Goal: Information Seeking & Learning: Learn about a topic

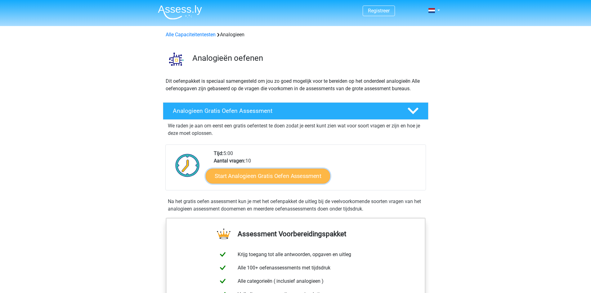
click at [281, 175] on link "Start Analogieen Gratis Oefen Assessment" at bounding box center [268, 175] width 124 height 15
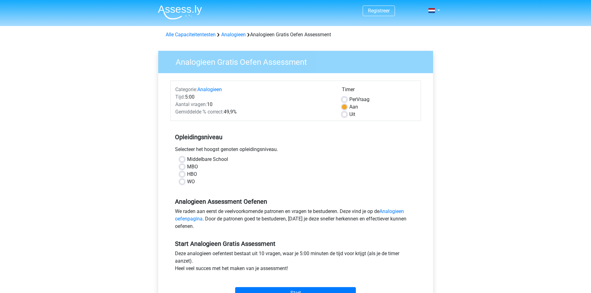
click at [187, 167] on label "MBO" at bounding box center [192, 166] width 11 height 7
click at [180, 167] on input "MBO" at bounding box center [182, 166] width 5 height 6
radio input "true"
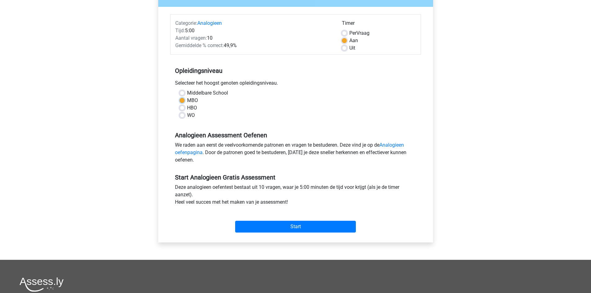
scroll to position [93, 0]
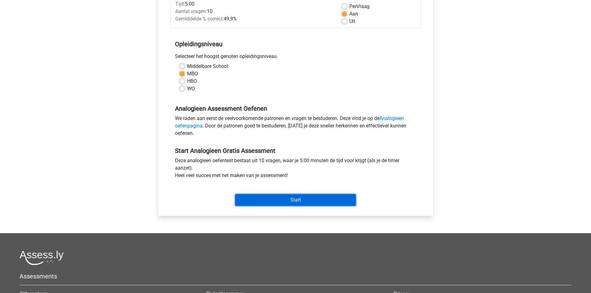
click at [283, 200] on input "Start" at bounding box center [295, 200] width 121 height 12
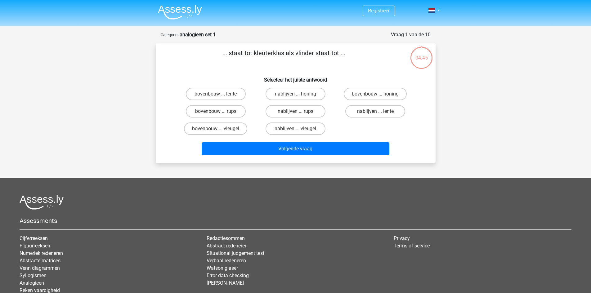
drag, startPoint x: 211, startPoint y: 109, endPoint x: 210, endPoint y: 104, distance: 5.0
click at [211, 109] on label "bovenbouw ... rups" at bounding box center [216, 111] width 60 height 12
click at [215, 111] on input "bovenbouw ... rups" at bounding box center [217, 113] width 4 height 4
radio input "true"
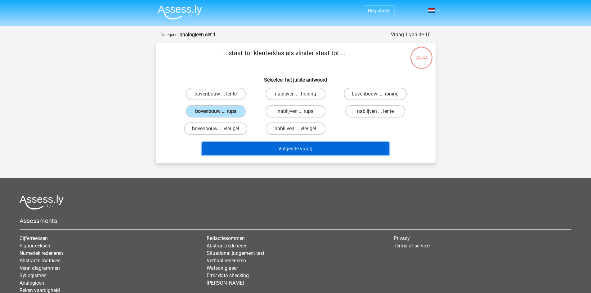
click at [289, 149] on button "Volgende vraag" at bounding box center [296, 148] width 188 height 13
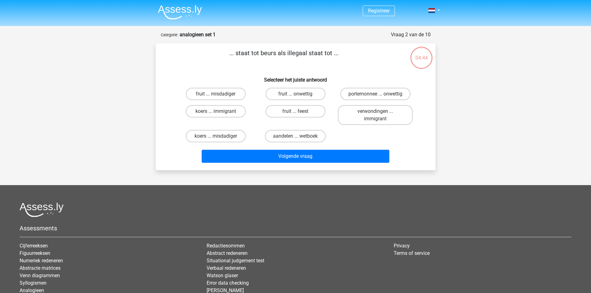
scroll to position [31, 0]
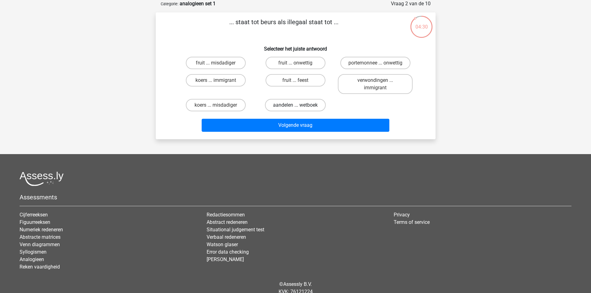
click at [304, 103] on label "aandelen ... wetboek" at bounding box center [295, 105] width 61 height 12
click at [299, 105] on input "aandelen ... wetboek" at bounding box center [297, 107] width 4 height 4
radio input "true"
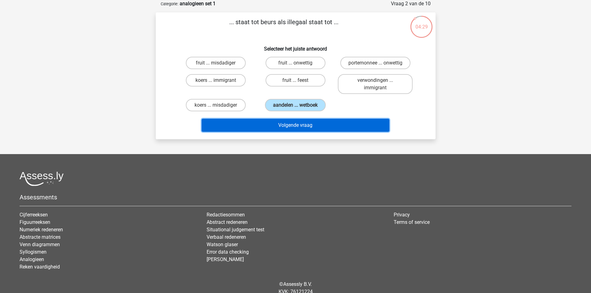
click at [292, 124] on button "Volgende vraag" at bounding box center [296, 125] width 188 height 13
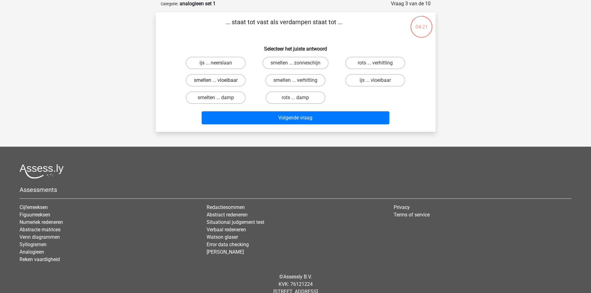
click at [233, 79] on label "smelten ... vloeibaar" at bounding box center [216, 80] width 60 height 12
click at [220, 80] on input "smelten ... vloeibaar" at bounding box center [217, 82] width 4 height 4
radio input "true"
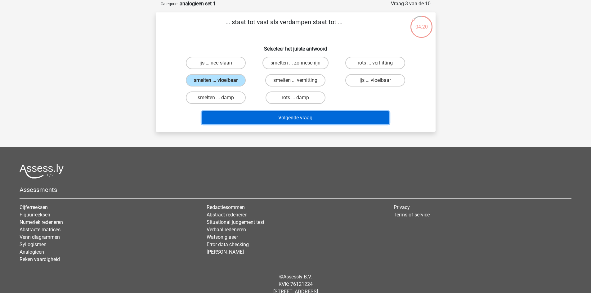
click at [288, 118] on button "Volgende vraag" at bounding box center [296, 117] width 188 height 13
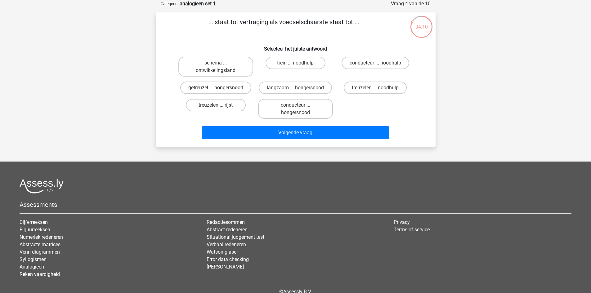
click at [236, 87] on label "getreuzel ... hongersnood" at bounding box center [215, 88] width 71 height 12
click at [220, 88] on input "getreuzel ... hongersnood" at bounding box center [217, 90] width 4 height 4
radio input "true"
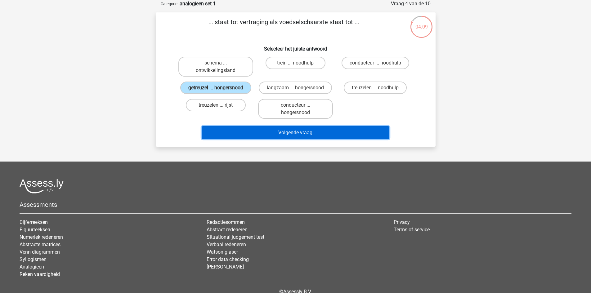
click at [289, 131] on button "Volgende vraag" at bounding box center [296, 132] width 188 height 13
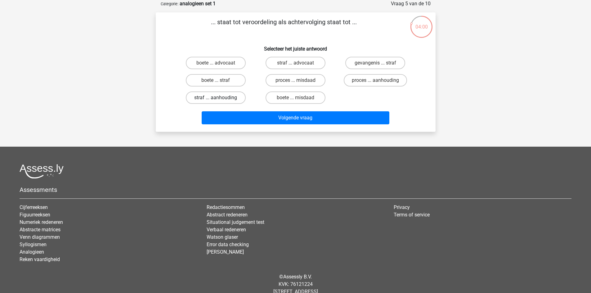
click at [226, 97] on label "straf ... aanhouding" at bounding box center [216, 97] width 60 height 12
click at [220, 98] on input "straf ... aanhouding" at bounding box center [217, 100] width 4 height 4
radio input "true"
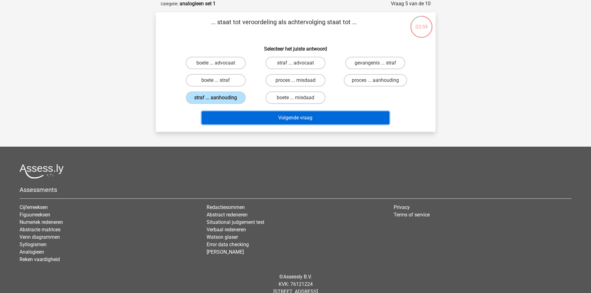
click at [291, 115] on button "Volgende vraag" at bounding box center [296, 117] width 188 height 13
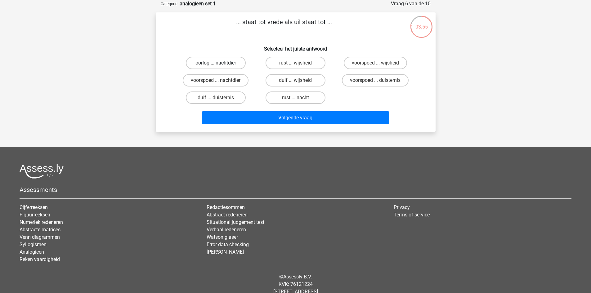
click at [229, 61] on label "oorlog ... nachtdier" at bounding box center [216, 63] width 60 height 12
click at [220, 63] on input "oorlog ... nachtdier" at bounding box center [217, 65] width 4 height 4
radio input "true"
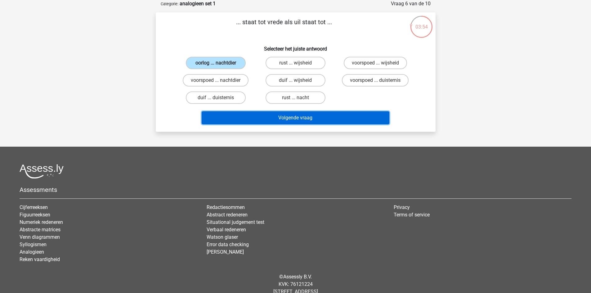
click at [291, 117] on button "Volgende vraag" at bounding box center [296, 117] width 188 height 13
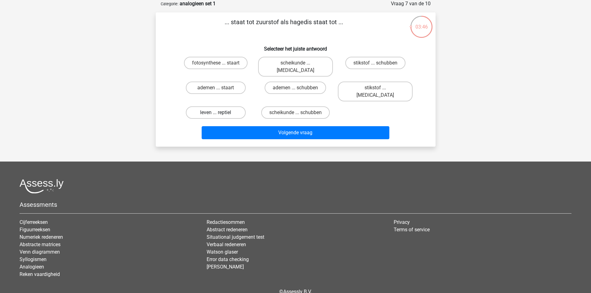
click at [226, 106] on label "leven ... reptiel" at bounding box center [216, 112] width 60 height 12
click at [220, 113] on input "leven ... reptiel" at bounding box center [217, 115] width 4 height 4
radio input "true"
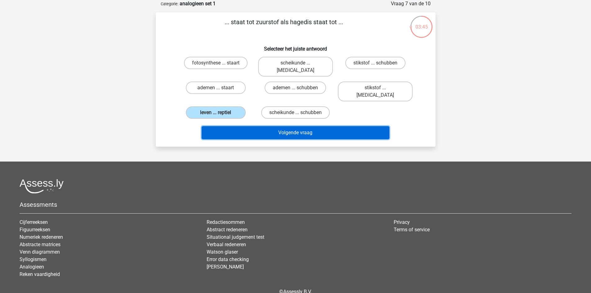
click at [296, 126] on button "Volgende vraag" at bounding box center [296, 132] width 188 height 13
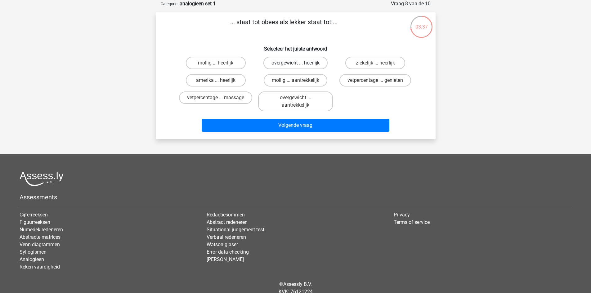
click at [285, 60] on label "overgewicht ... heerlijk" at bounding box center [295, 63] width 64 height 12
click at [295, 63] on input "overgewicht ... heerlijk" at bounding box center [297, 65] width 4 height 4
radio input "true"
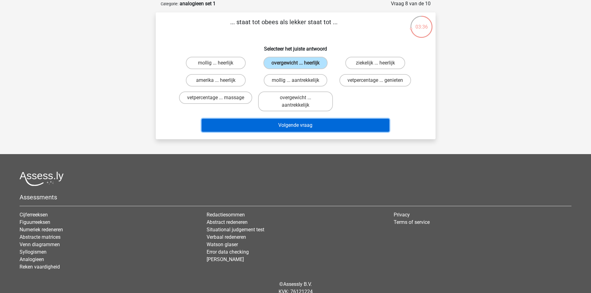
click at [294, 123] on button "Volgende vraag" at bounding box center [296, 125] width 188 height 13
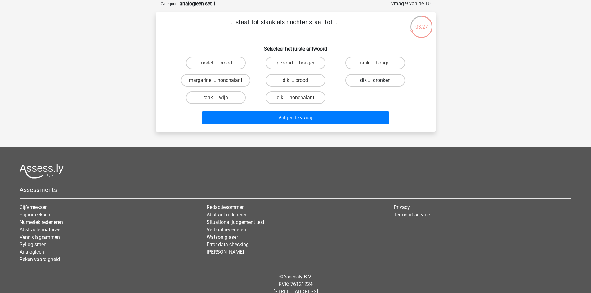
click at [367, 79] on label "dik ... dronken" at bounding box center [375, 80] width 60 height 12
click at [375, 80] on input "dik ... dronken" at bounding box center [377, 82] width 4 height 4
radio input "true"
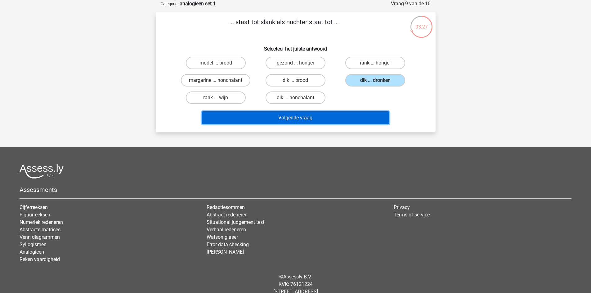
click at [311, 114] on button "Volgende vraag" at bounding box center [296, 117] width 188 height 13
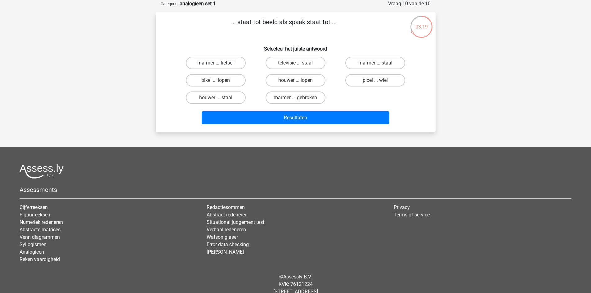
click at [224, 62] on label "marmer ... fietser" at bounding box center [216, 63] width 60 height 12
click at [220, 63] on input "marmer ... fietser" at bounding box center [217, 65] width 4 height 4
radio input "true"
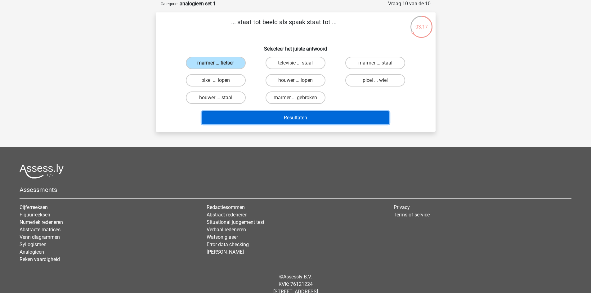
click at [284, 117] on button "Resultaten" at bounding box center [296, 117] width 188 height 13
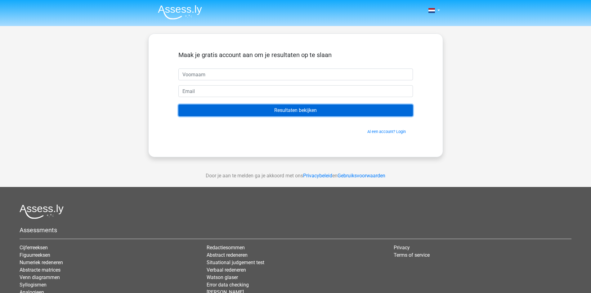
click at [287, 111] on input "Resultaten bekijken" at bounding box center [295, 110] width 234 height 12
